Goal: Task Accomplishment & Management: Manage account settings

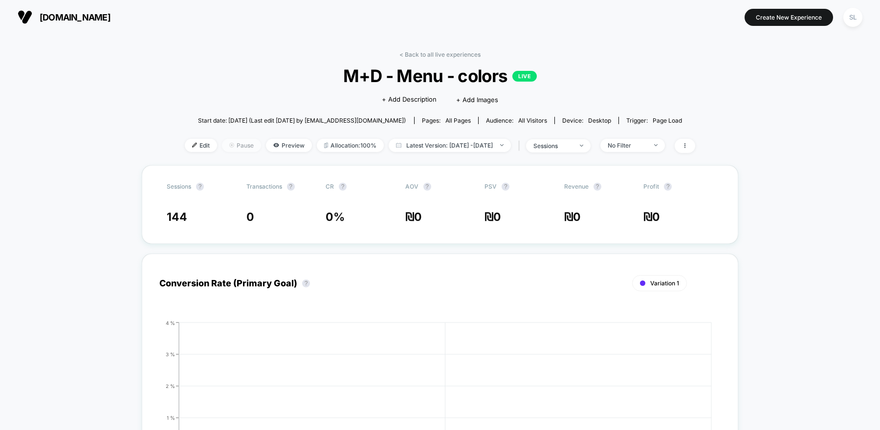
click at [225, 151] on span "Pause" at bounding box center [241, 145] width 39 height 13
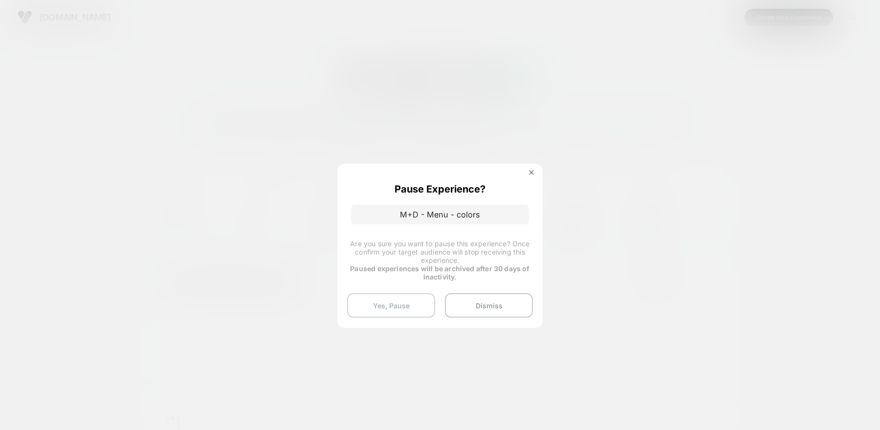
click at [404, 305] on button "Yes, Pause" at bounding box center [391, 305] width 88 height 24
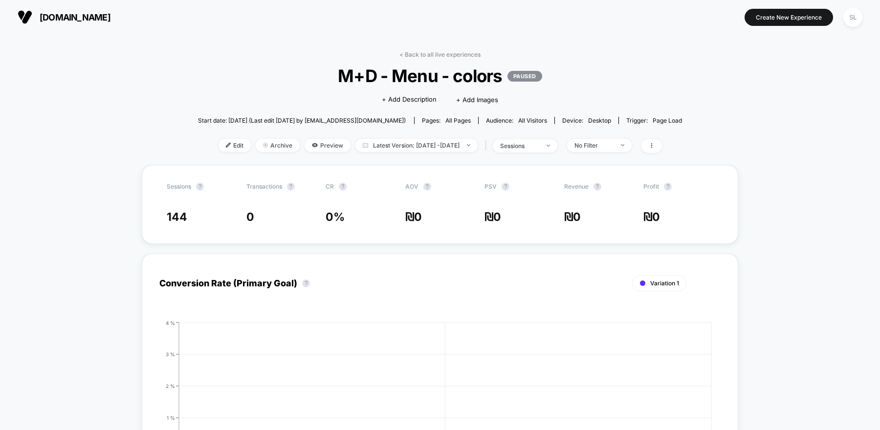
click at [29, 15] on img at bounding box center [25, 17] width 15 height 15
